Goal: Task Accomplishment & Management: Use online tool/utility

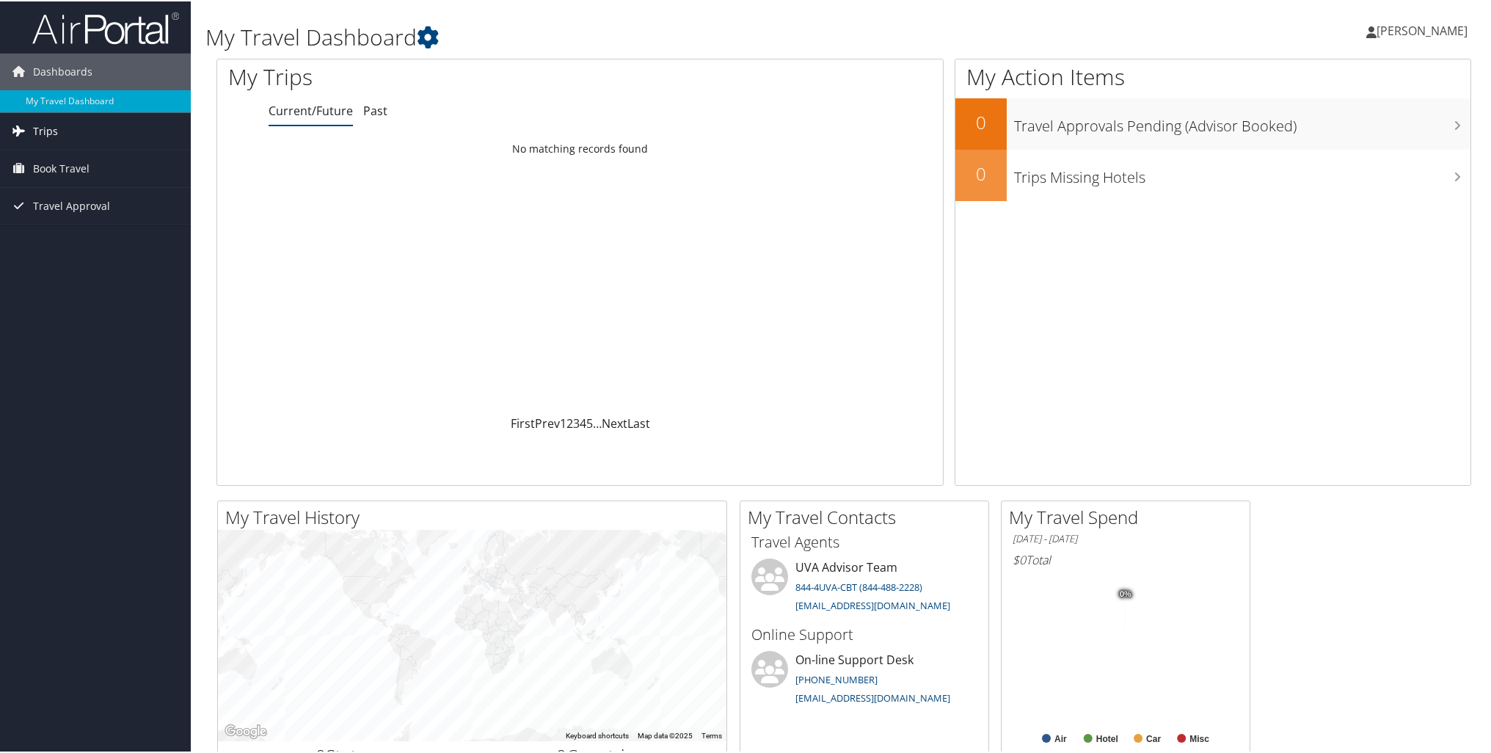
click at [34, 124] on span "Trips" at bounding box center [45, 130] width 25 height 37
click at [53, 156] on link "Current/Future Trips" at bounding box center [95, 159] width 191 height 22
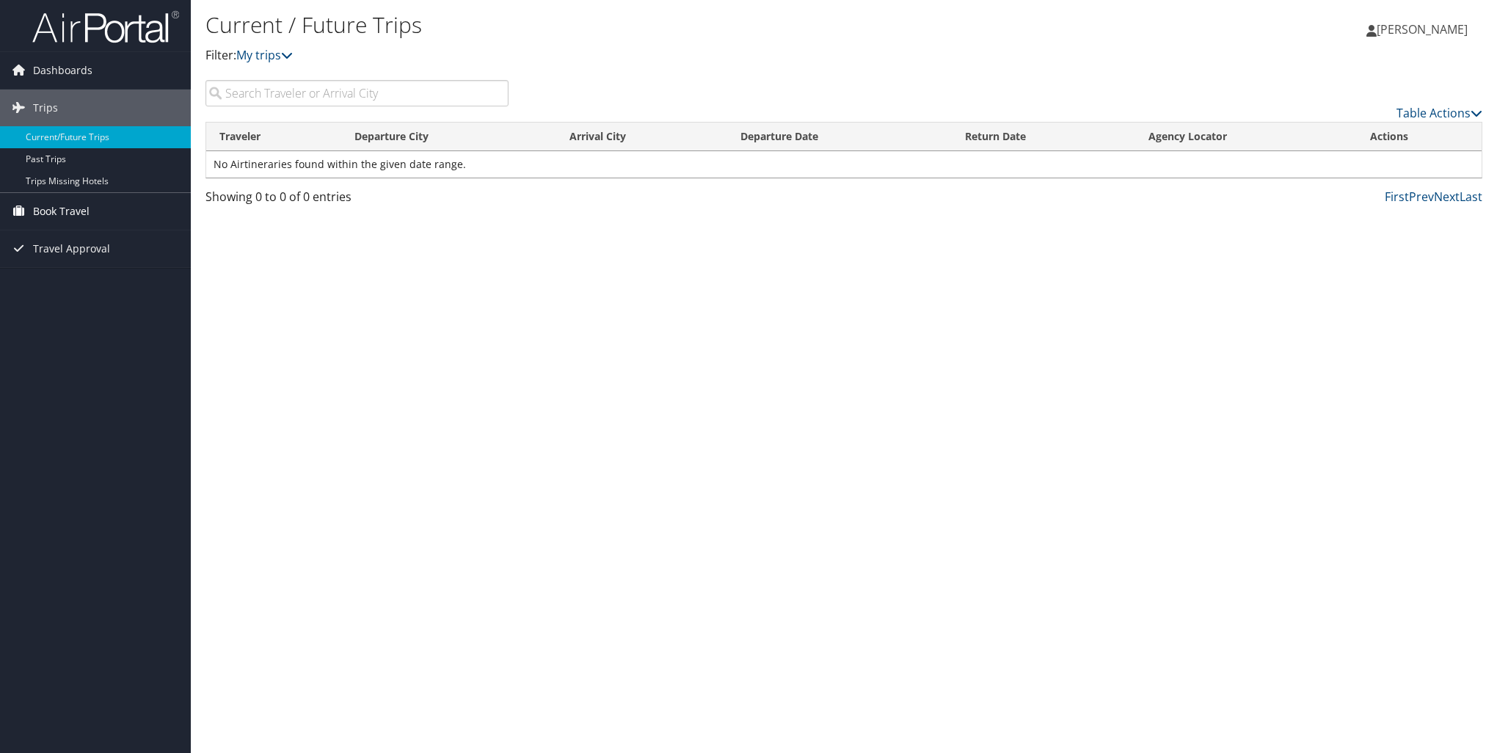
click at [59, 211] on span "Book Travel" at bounding box center [61, 211] width 57 height 37
click at [90, 242] on link "Agent Booking Request" at bounding box center [95, 241] width 191 height 22
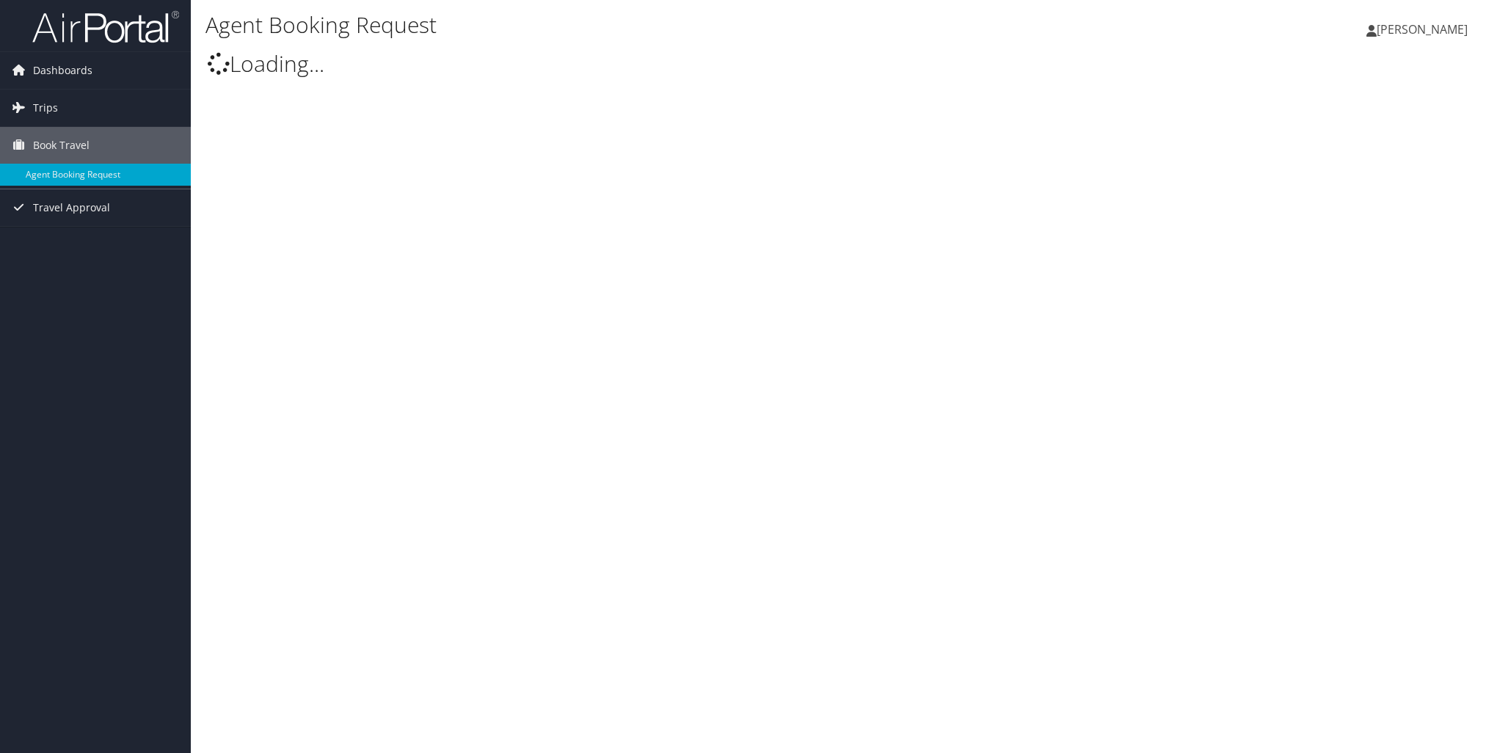
type input "[PERSON_NAME]"
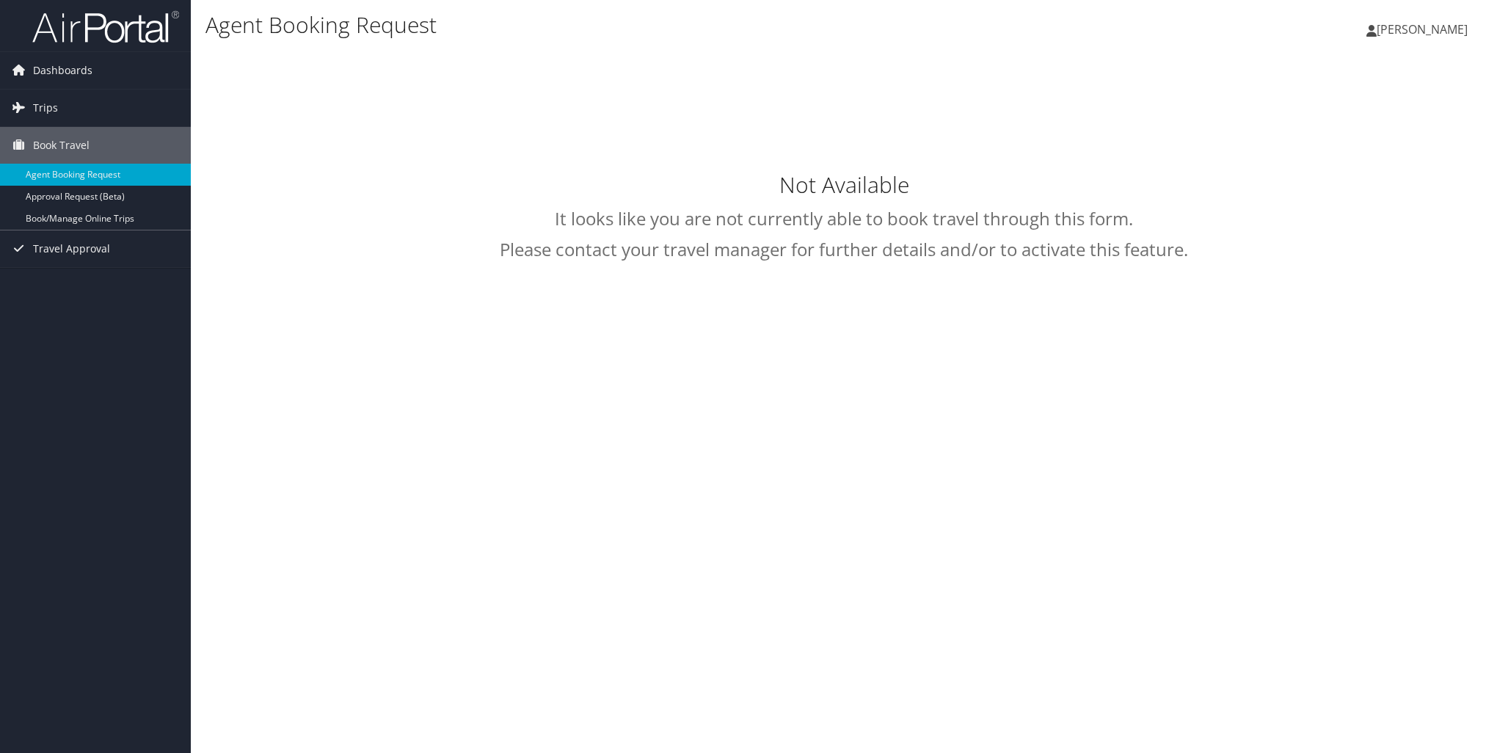
select select "[EMAIL_ADDRESS][DOMAIN_NAME]"
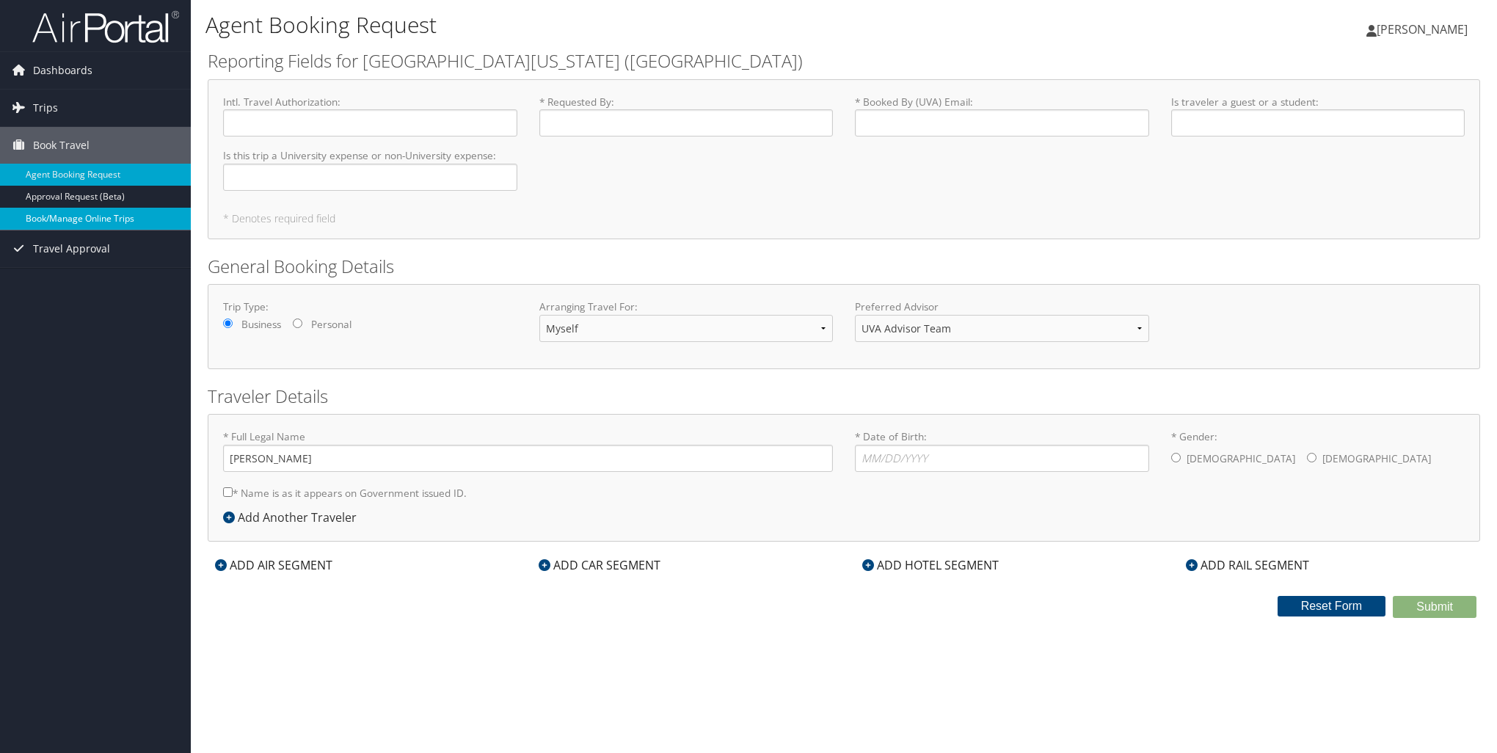
click at [87, 213] on link "Book/Manage Online Trips" at bounding box center [95, 219] width 191 height 22
